Goal: Information Seeking & Learning: Find specific fact

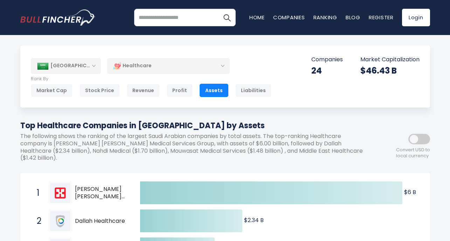
click at [116, 147] on p "The following shows the ranking of the largest Saudi Arabian companies by total…" at bounding box center [193, 147] width 347 height 29
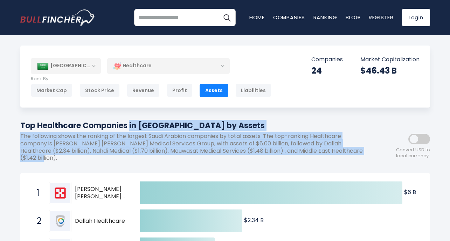
drag, startPoint x: 20, startPoint y: 126, endPoint x: 361, endPoint y: 150, distance: 341.1
click at [361, 150] on div "Top Healthcare Companies in Saudi Arabia by Assets The following shows the rank…" at bounding box center [193, 144] width 347 height 48
copy div "Top Healthcare Companies in Saudi Arabia by Assets The following shows the rank…"
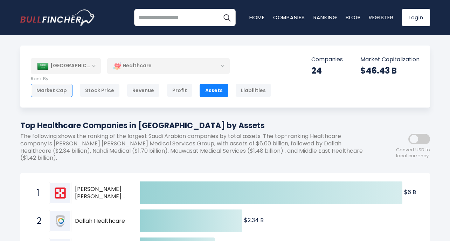
click at [48, 90] on div "Market Cap" at bounding box center [52, 90] width 42 height 13
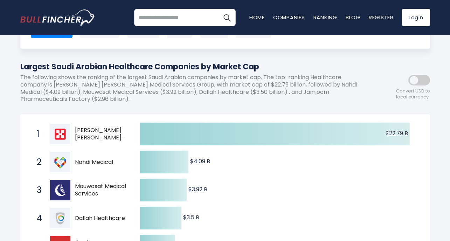
scroll to position [75, 0]
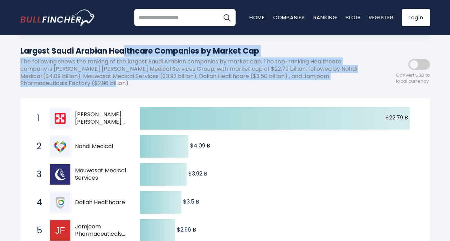
drag, startPoint x: 21, startPoint y: 50, endPoint x: 120, endPoint y: 82, distance: 103.8
click at [120, 82] on div "Largest Saudi Arabian Healthcare Companies by Market Cap The following shows th…" at bounding box center [193, 69] width 347 height 48
copy div "Largest Saudi Arabian Healthcare Companies by Market Cap The following shows th…"
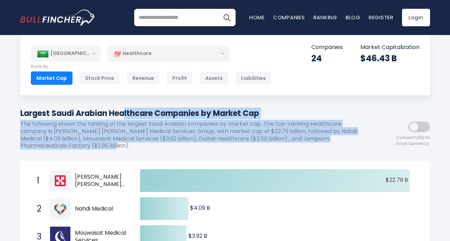
scroll to position [0, 0]
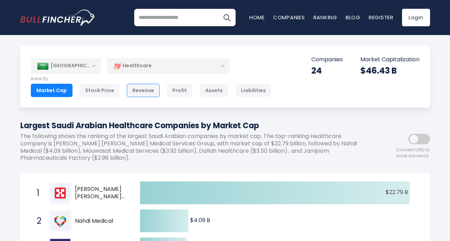
click at [141, 90] on div "Revenue" at bounding box center [143, 90] width 33 height 13
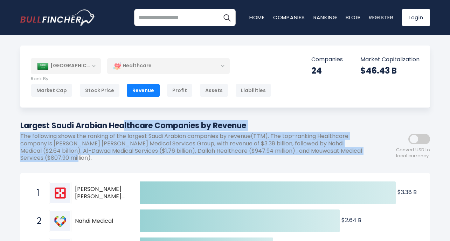
drag, startPoint x: 21, startPoint y: 126, endPoint x: 73, endPoint y: 156, distance: 60.4
click at [73, 156] on div "Largest Saudi Arabian Healthcare Companies by Revenue The following shows the r…" at bounding box center [193, 144] width 347 height 48
copy div "Largest Saudi Arabian Healthcare Companies by Revenue The following shows the r…"
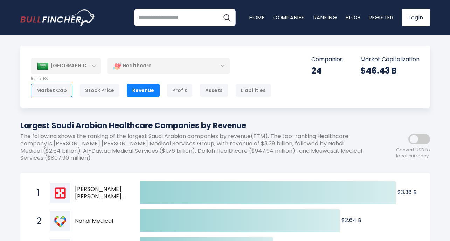
click at [53, 91] on div "Market Cap" at bounding box center [52, 90] width 42 height 13
